Goal: Entertainment & Leisure: Browse casually

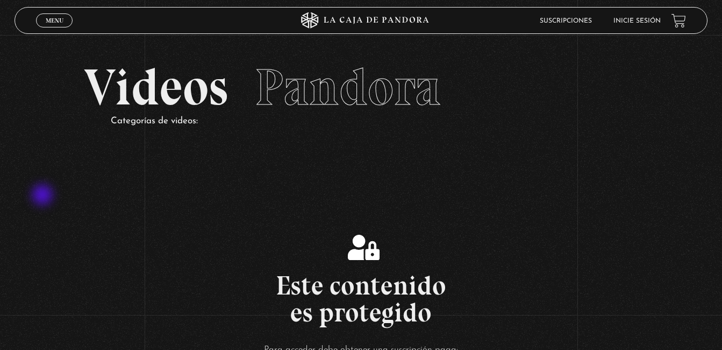
scroll to position [386, 0]
